Goal: Task Accomplishment & Management: Manage account settings

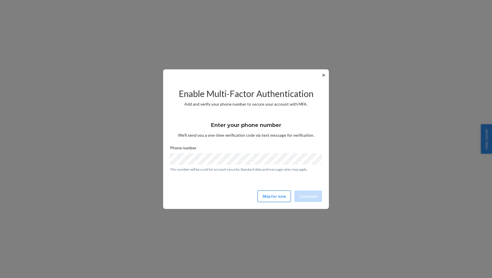
click at [280, 196] on button "Skip for now" at bounding box center [274, 197] width 33 height 12
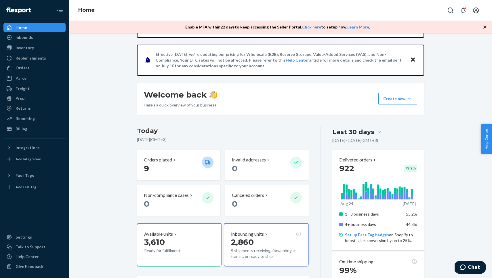
scroll to position [61, 0]
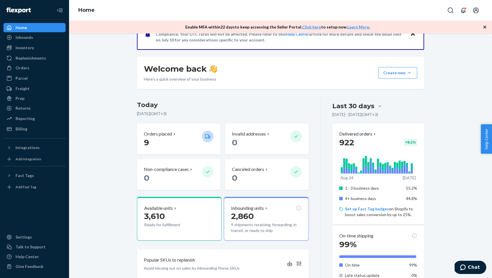
click at [349, 144] on span "922" at bounding box center [347, 143] width 15 height 10
click at [353, 136] on p "Delivered orders" at bounding box center [359, 134] width 38 height 7
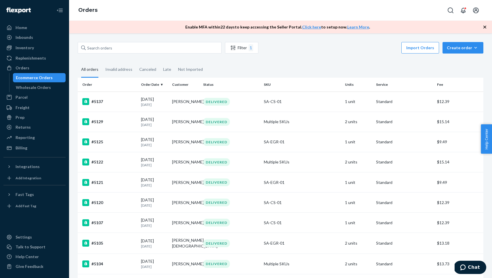
click at [144, 13] on div "Orders" at bounding box center [280, 10] width 423 height 21
click at [148, 126] on p "[DATE]" at bounding box center [154, 124] width 26 height 5
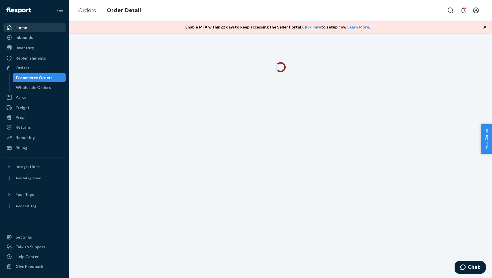
click at [40, 24] on div "Home" at bounding box center [34, 28] width 61 height 8
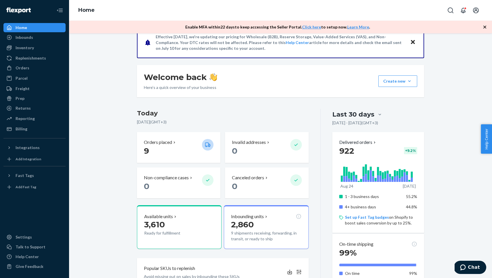
scroll to position [53, 0]
click at [400, 179] on icon at bounding box center [400, 180] width 2 height 4
click at [375, 210] on div "1 - 3 business days 55.2% 4+ business days 44.8% Set up Fast Tag badges on Shop…" at bounding box center [379, 209] width 78 height 37
click at [358, 206] on p "4+ business days" at bounding box center [373, 207] width 57 height 6
click at [411, 174] on icon at bounding box center [379, 171] width 78 height 23
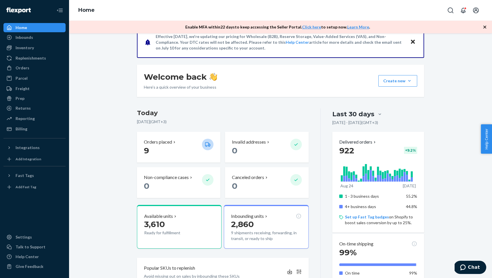
click at [447, 183] on div "Starting [DATE], a $500 monthly minimum fee is applicable to all merchants. For…" at bounding box center [280, 271] width 415 height 564
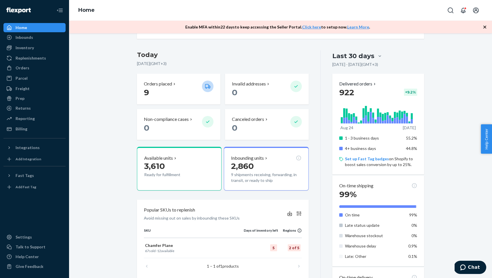
scroll to position [111, 0]
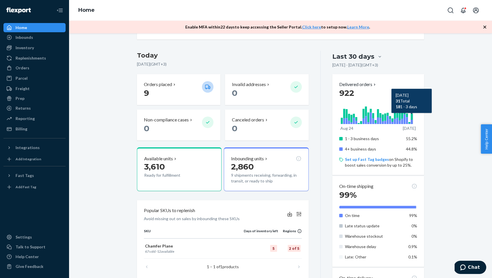
click at [413, 122] on icon at bounding box center [412, 122] width 2 height 4
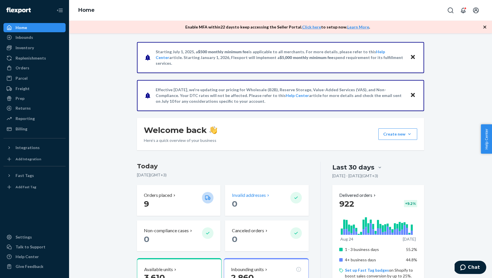
scroll to position [0, 0]
click at [359, 171] on div "Last 30 days" at bounding box center [354, 167] width 42 height 9
click at [346, 168] on input "Last 30 days" at bounding box center [346, 168] width 0 height 0
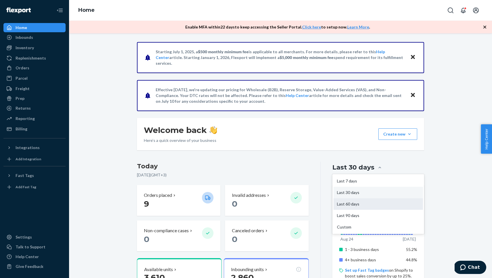
click at [350, 204] on div "Last 60 days" at bounding box center [379, 204] width 90 height 12
click at [346, 168] on input "option Last 60 days focused, 3 of 5. 5 results available. Use Up and Down to ch…" at bounding box center [346, 168] width 0 height 0
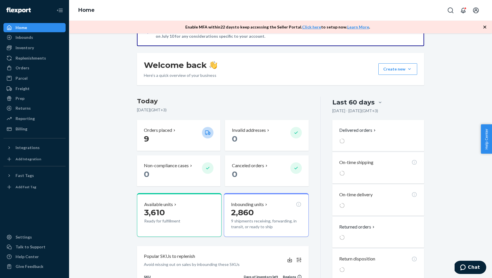
scroll to position [71, 0]
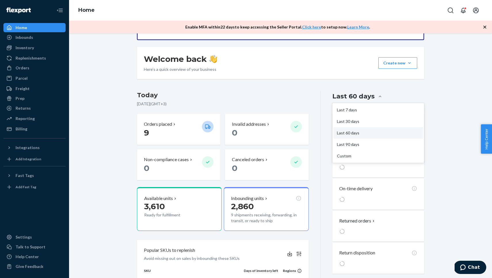
click at [361, 101] on div "Last 60 days" at bounding box center [379, 96] width 92 height 11
click at [346, 96] on input "option Last 60 days, selected. option Last 60 days focused, 3 of 5. 5 results a…" at bounding box center [346, 96] width 0 height 0
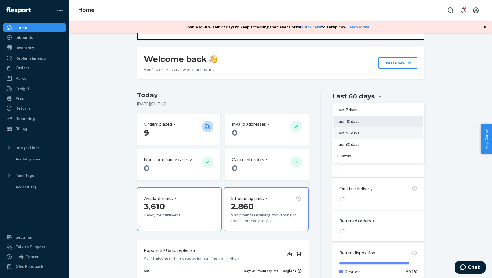
click at [346, 122] on div "Last 30 days" at bounding box center [379, 122] width 90 height 12
click at [346, 96] on input "option Last 60 days, selected. option Last 30 days focused, 2 of 5. 5 results a…" at bounding box center [346, 96] width 0 height 0
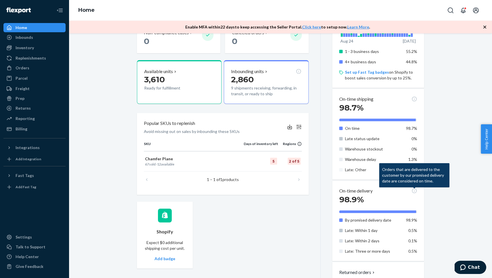
scroll to position [202, 0]
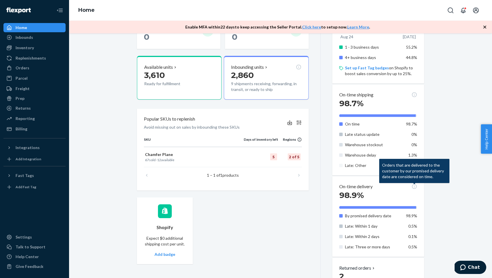
click at [430, 242] on div "Starting [DATE], a $500 monthly minimum fee is applicable to all merchants. For…" at bounding box center [280, 122] width 415 height 564
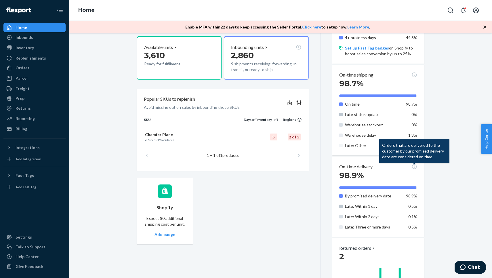
scroll to position [223, 0]
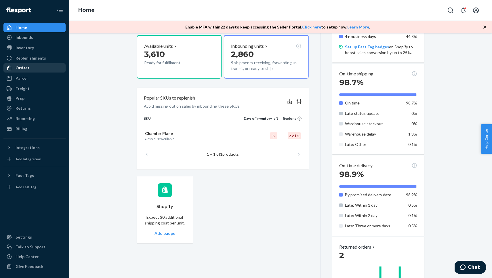
click at [21, 69] on div "Orders" at bounding box center [23, 68] width 14 height 6
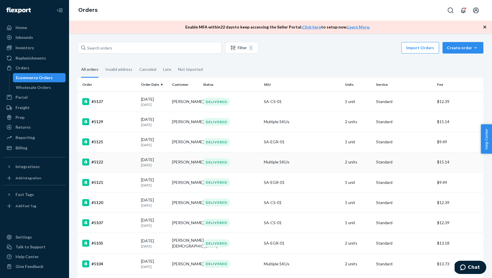
scroll to position [89, 0]
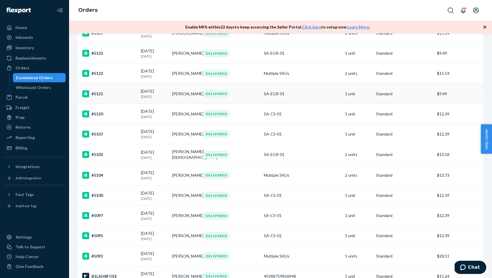
click at [114, 104] on td "#5121" at bounding box center [108, 94] width 61 height 20
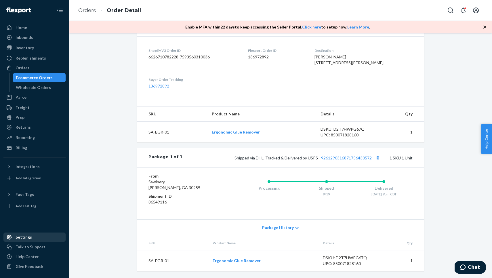
scroll to position [148, 0]
click at [20, 238] on div "Settings" at bounding box center [24, 237] width 16 height 6
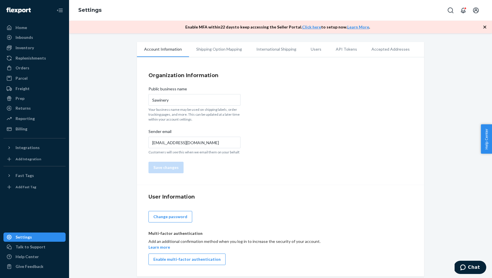
click at [225, 49] on li "Shipping Option Mapping" at bounding box center [219, 49] width 60 height 14
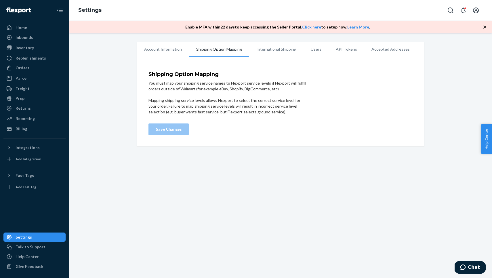
click at [274, 50] on li "International Shipping" at bounding box center [276, 49] width 54 height 14
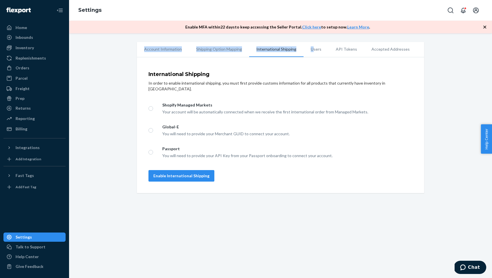
drag, startPoint x: 310, startPoint y: 49, endPoint x: 327, endPoint y: 39, distance: 18.7
click at [327, 39] on div "Account Information Shipping Option Mapping International Shipping Users API To…" at bounding box center [280, 155] width 423 height 245
click at [425, 48] on div "Account Information Shipping Option Mapping International Shipping Users API To…" at bounding box center [281, 117] width 296 height 151
click at [318, 44] on li "Users" at bounding box center [316, 49] width 25 height 14
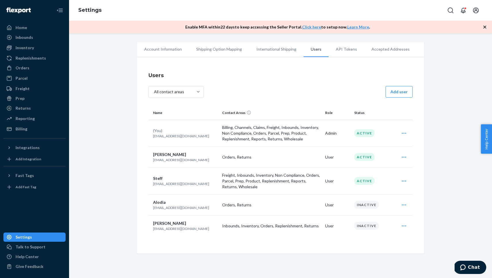
click at [345, 47] on li "API Tokens" at bounding box center [347, 49] width 36 height 14
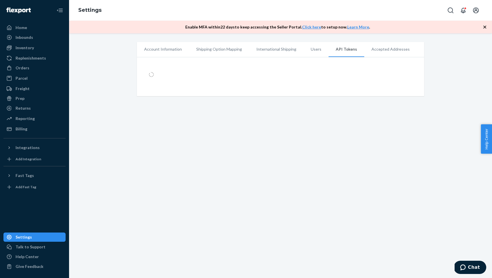
click at [306, 50] on li "Users" at bounding box center [316, 49] width 25 height 14
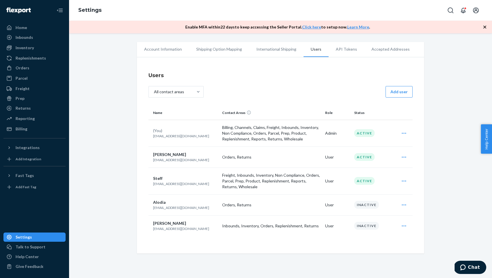
click at [405, 158] on icon "Open user actions" at bounding box center [404, 157] width 6 height 6
click at [374, 184] on span "Archive" at bounding box center [378, 184] width 36 height 4
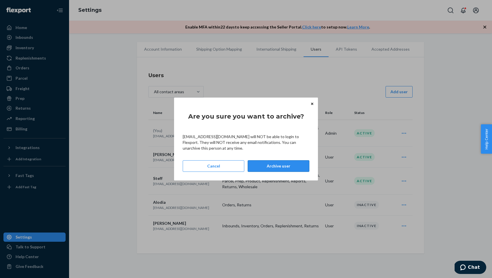
click at [265, 165] on button "Archive user" at bounding box center [279, 166] width 62 height 12
